Goal: Information Seeking & Learning: Learn about a topic

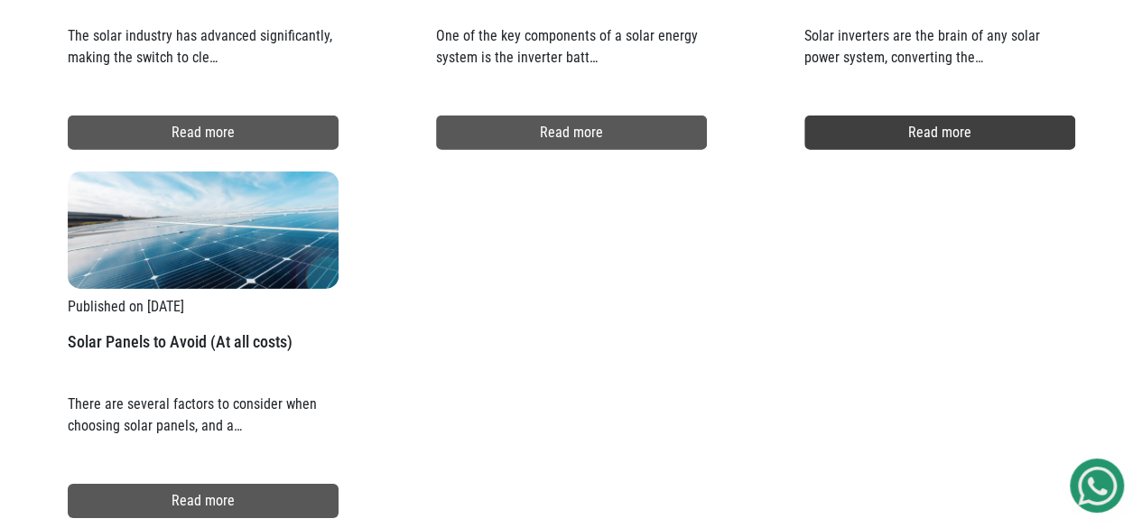
scroll to position [6302, 0]
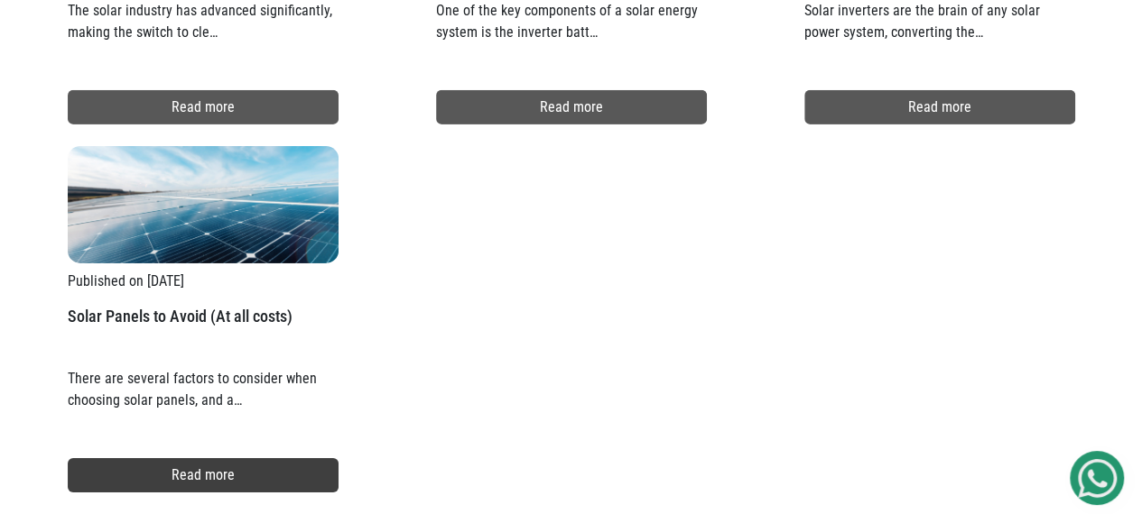
click at [293, 458] on link "Read more" at bounding box center [203, 475] width 271 height 34
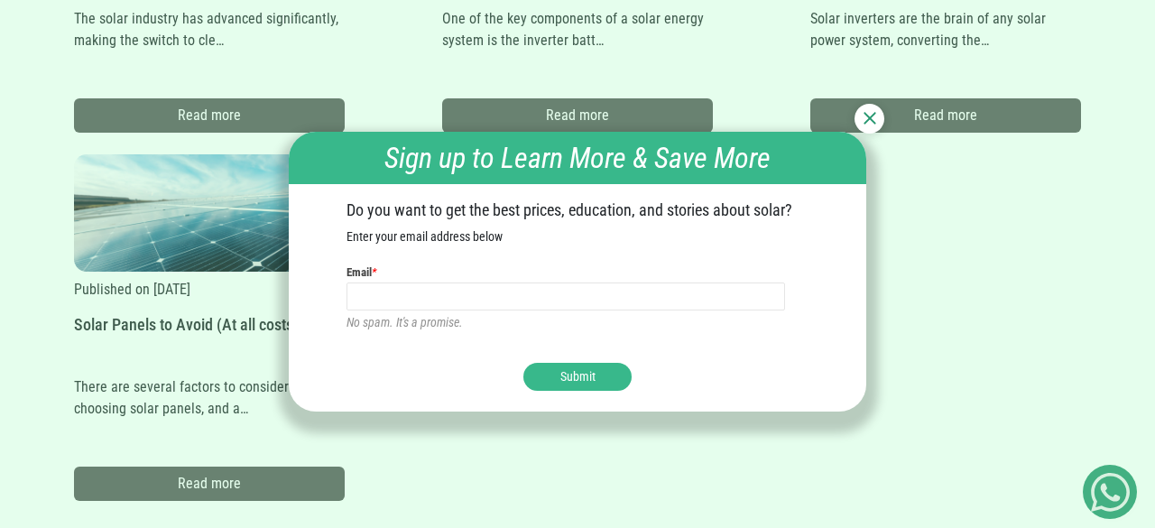
click at [864, 118] on img at bounding box center [870, 118] width 13 height 13
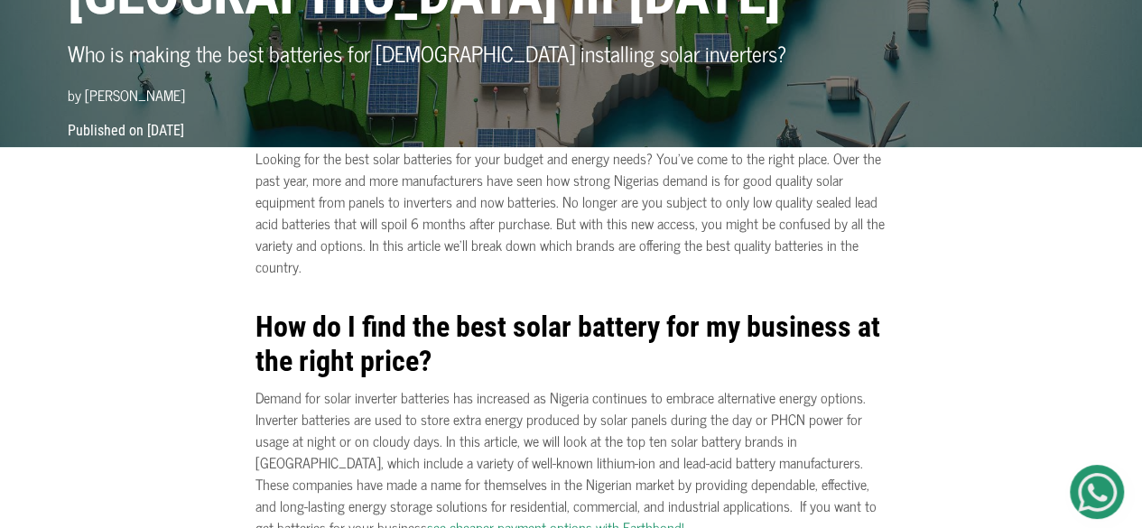
scroll to position [0, 0]
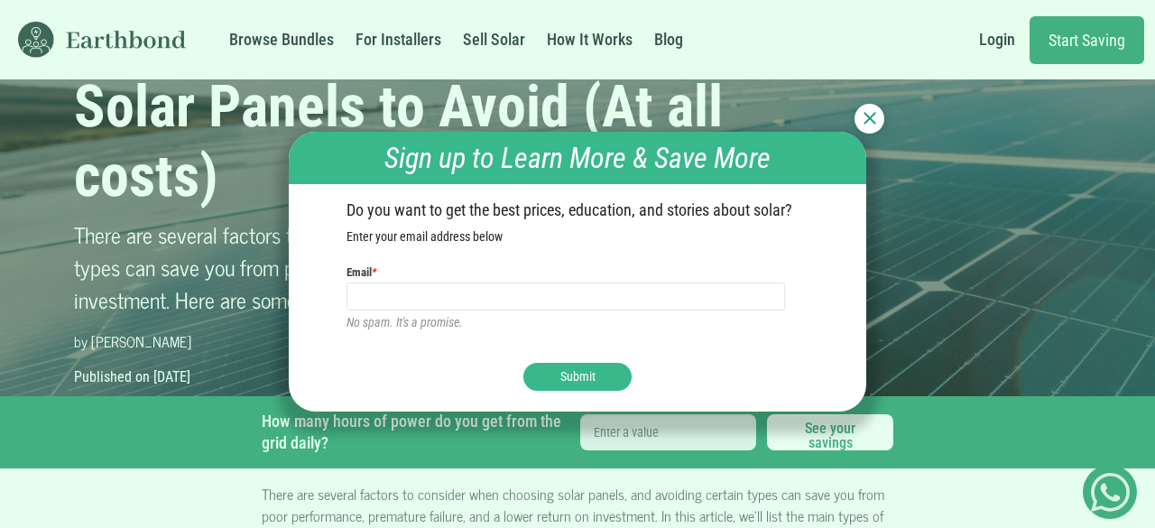
click at [860, 113] on div at bounding box center [870, 119] width 30 height 30
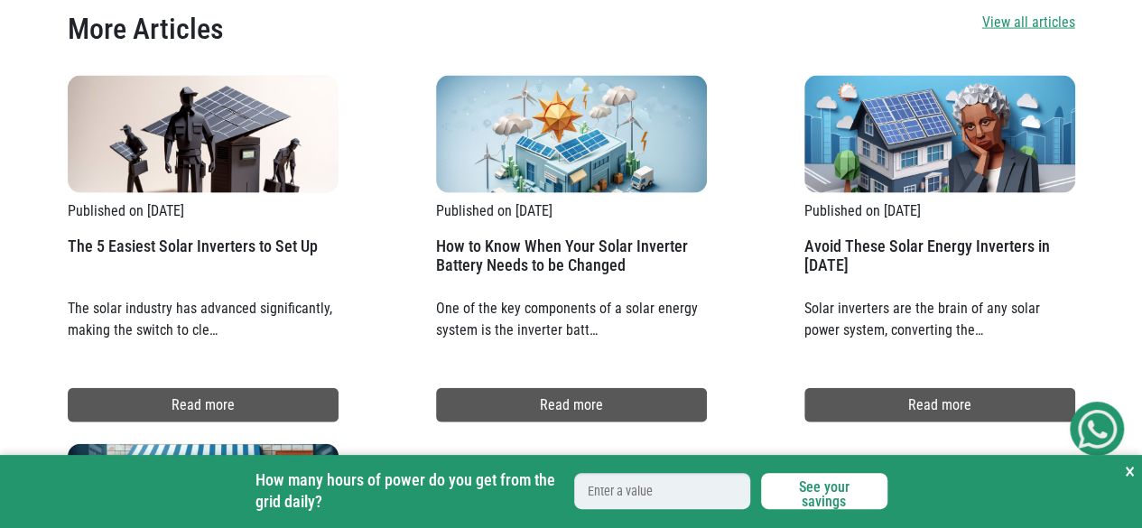
scroll to position [1897, 0]
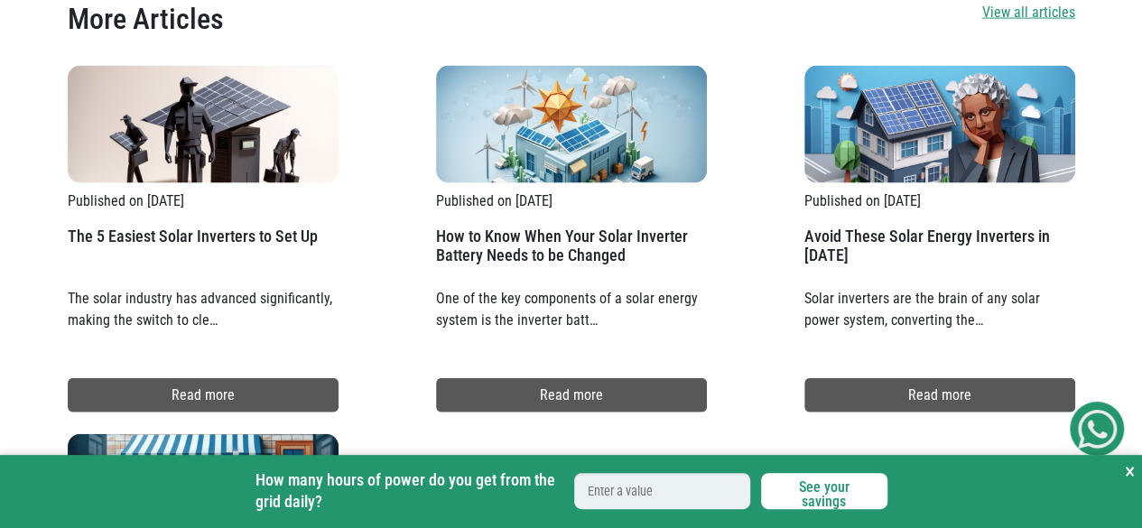
click at [818, 227] on h2 "Avoid These Solar Energy Inverters in [DATE]" at bounding box center [939, 254] width 271 height 54
